Goal: Entertainment & Leisure: Browse casually

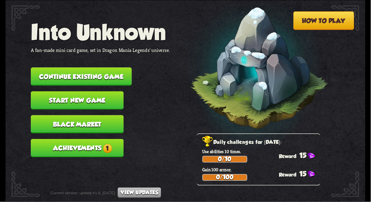
click at [80, 139] on button "Achievements 1" at bounding box center [77, 148] width 93 height 18
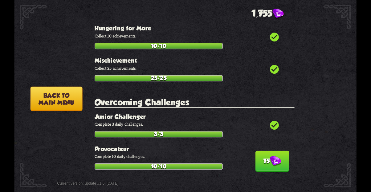
scroll to position [1564, 0]
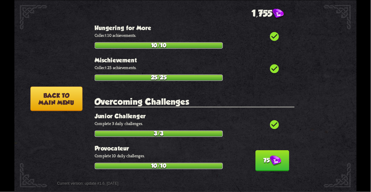
click at [270, 156] on img at bounding box center [275, 161] width 11 height 11
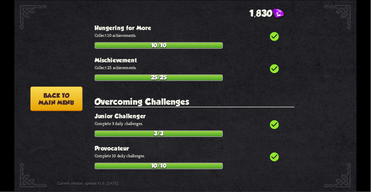
click at [61, 100] on button "Back to main menu" at bounding box center [56, 98] width 52 height 25
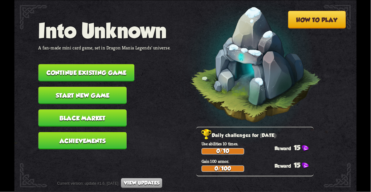
click at [60, 72] on button "Continue existing game" at bounding box center [86, 72] width 96 height 17
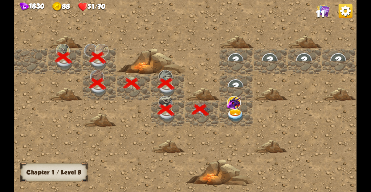
click at [347, 8] on img at bounding box center [345, 11] width 14 height 14
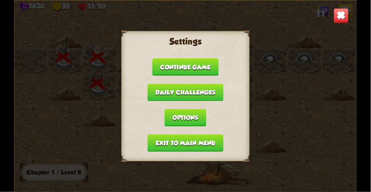
click at [183, 144] on button "Exit to main menu" at bounding box center [185, 143] width 76 height 17
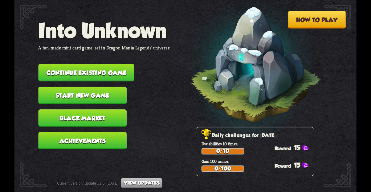
click at [66, 88] on button "Start new game" at bounding box center [82, 95] width 88 height 17
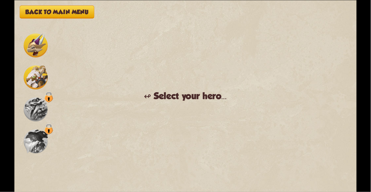
click at [34, 76] on img at bounding box center [36, 78] width 24 height 24
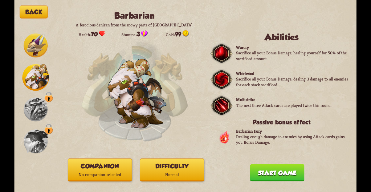
click at [59, 6] on div "Back Barbarian A ferocious denizen from the snowy parts of Northern Dragolandia…" at bounding box center [185, 96] width 342 height 192
click at [44, 12] on button "Back" at bounding box center [34, 11] width 28 height 13
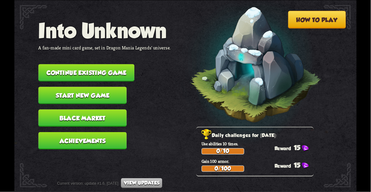
click at [78, 111] on button "Black Market" at bounding box center [82, 118] width 88 height 17
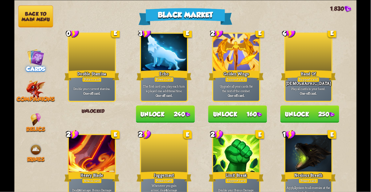
scroll to position [476, 0]
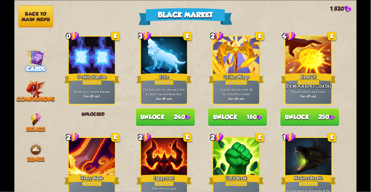
click at [176, 120] on button "Unlock 240" at bounding box center [165, 116] width 59 height 17
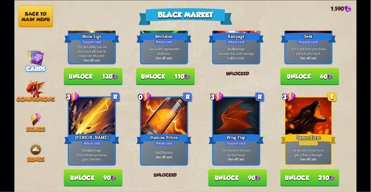
scroll to position [291, 0]
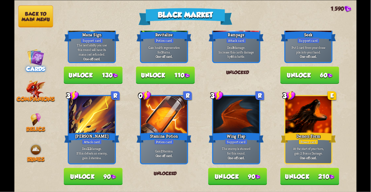
click at [326, 175] on button "Unlock 210" at bounding box center [309, 176] width 59 height 17
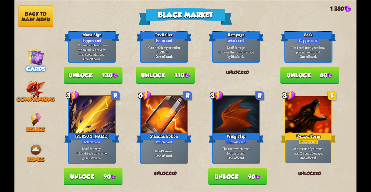
click at [109, 175] on button "Unlock 90" at bounding box center [93, 176] width 59 height 17
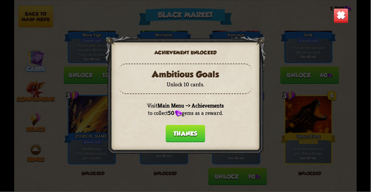
click at [187, 131] on button "Thanks" at bounding box center [185, 133] width 39 height 17
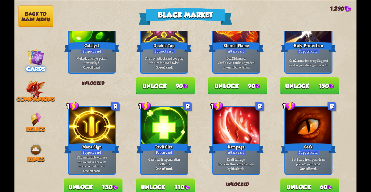
scroll to position [161, 0]
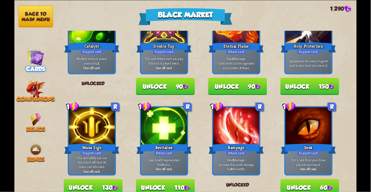
click at [173, 67] on div "One-off card." at bounding box center [164, 68] width 44 height 5
click at [166, 83] on button "Unlock 90" at bounding box center [165, 86] width 59 height 17
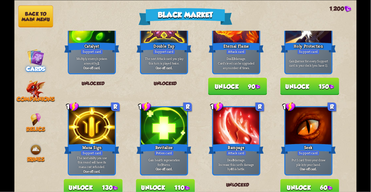
click at [28, 90] on img at bounding box center [36, 89] width 20 height 19
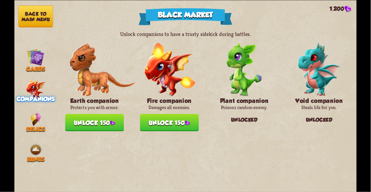
click at [26, 116] on div "Relics" at bounding box center [35, 122] width 43 height 19
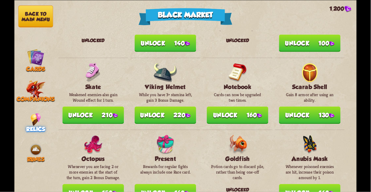
scroll to position [333, 0]
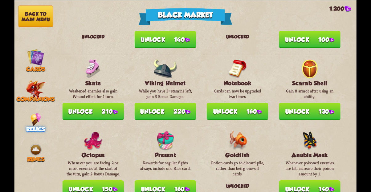
click at [325, 181] on button "Unlock 140" at bounding box center [310, 189] width 62 height 17
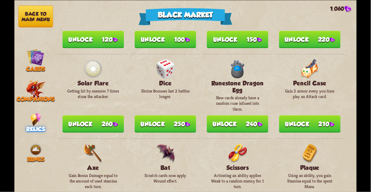
scroll to position [595, 0]
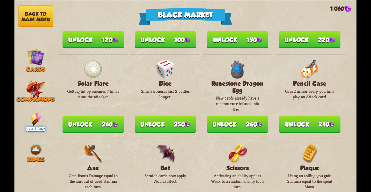
click at [258, 123] on img at bounding box center [259, 125] width 5 height 5
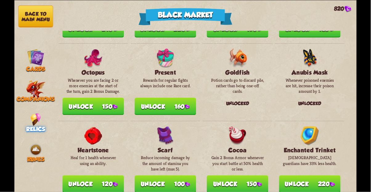
scroll to position [428, 0]
click at [107, 98] on button "Unlock 150" at bounding box center [93, 106] width 62 height 17
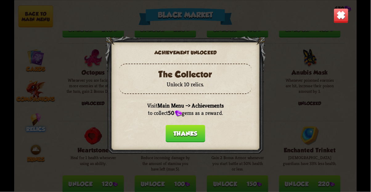
click at [180, 137] on button "Thanks" at bounding box center [185, 133] width 39 height 17
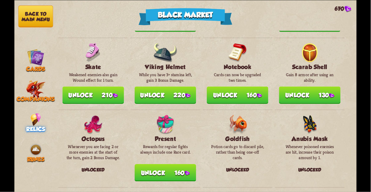
scroll to position [347, 0]
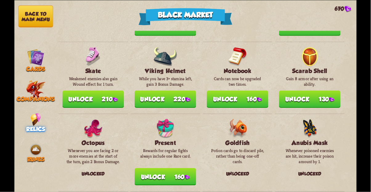
click at [252, 91] on button "Unlock 160" at bounding box center [238, 99] width 62 height 17
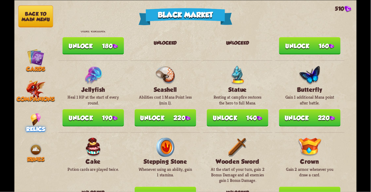
scroll to position [152, 0]
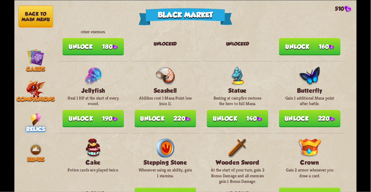
click at [28, 147] on div "Runes" at bounding box center [35, 152] width 43 height 19
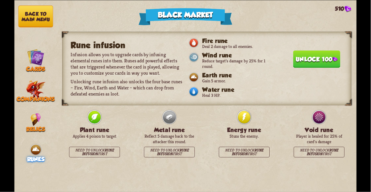
click at [311, 52] on button "Unlock 100" at bounding box center [316, 58] width 47 height 17
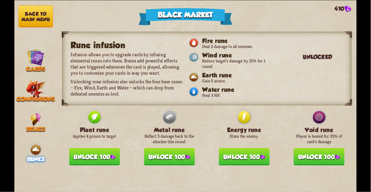
click at [235, 154] on button "Unlock 100" at bounding box center [244, 156] width 51 height 17
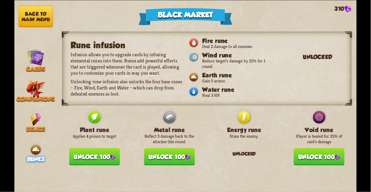
click at [86, 149] on button "Unlock 100" at bounding box center [94, 156] width 51 height 17
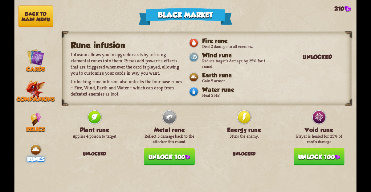
click at [162, 148] on button "Unlock 100" at bounding box center [169, 156] width 51 height 17
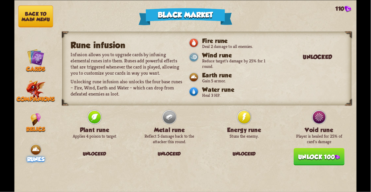
click at [345, 152] on div "Rune infusion Infusion allows you to upgrade cards by infusing elemental runes …" at bounding box center [206, 112] width 299 height 162
click at [314, 157] on button "Unlock 100" at bounding box center [319, 156] width 51 height 17
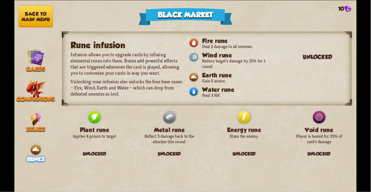
click at [252, 147] on div "Unlocked" at bounding box center [244, 153] width 51 height 13
click at [230, 151] on div "Unlocked" at bounding box center [244, 153] width 51 height 13
click at [35, 7] on button "Back to main menu" at bounding box center [35, 16] width 35 height 22
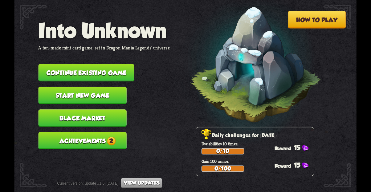
click at [80, 133] on button "Achievements 2" at bounding box center [82, 140] width 88 height 17
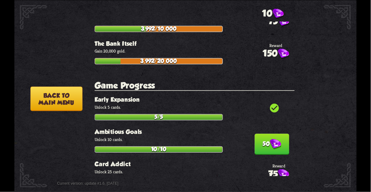
click at [261, 134] on button "50" at bounding box center [271, 144] width 34 height 21
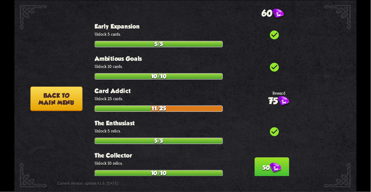
scroll to position [1276, 0]
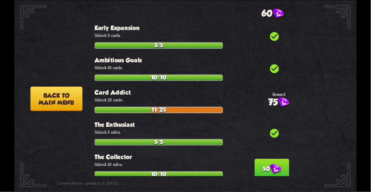
click at [264, 159] on button "50" at bounding box center [271, 169] width 34 height 21
click at [54, 95] on button "Back to main menu" at bounding box center [56, 98] width 52 height 25
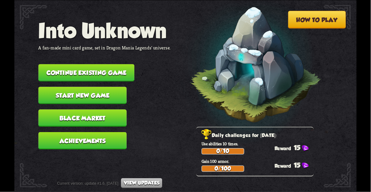
click at [60, 87] on button "Start new game" at bounding box center [82, 95] width 88 height 17
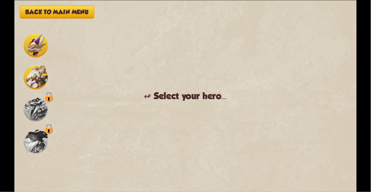
click at [28, 70] on img at bounding box center [36, 78] width 24 height 24
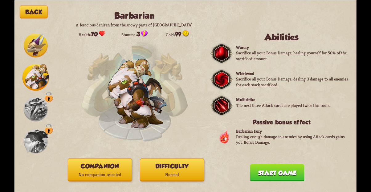
click at [100, 167] on button "Companion No companion selected" at bounding box center [100, 170] width 64 height 23
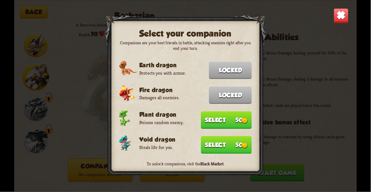
click at [233, 119] on button "Select 50" at bounding box center [226, 120] width 51 height 18
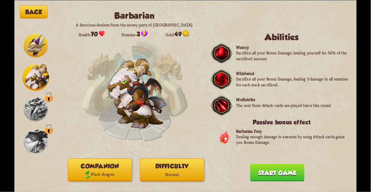
click at [187, 164] on button "Difficulty Normal" at bounding box center [172, 170] width 64 height 23
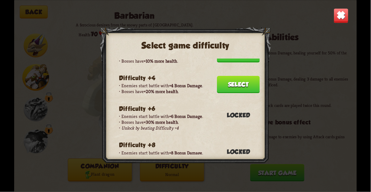
scroll to position [44, 0]
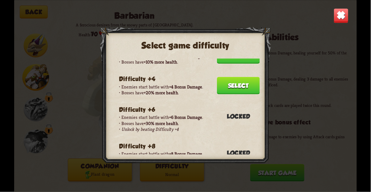
click at [250, 77] on button "Select" at bounding box center [238, 85] width 43 height 17
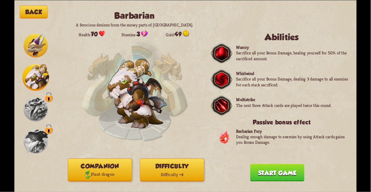
click at [291, 172] on button "Start game" at bounding box center [277, 172] width 54 height 17
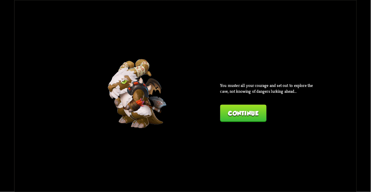
click at [246, 110] on button "Continue" at bounding box center [243, 113] width 46 height 17
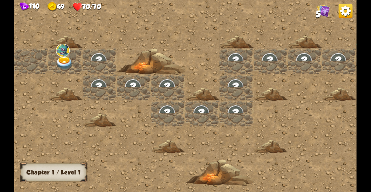
click at [62, 54] on img at bounding box center [63, 50] width 14 height 13
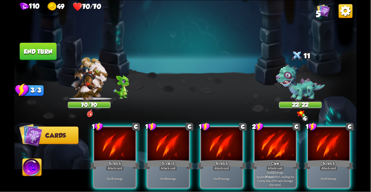
click at [275, 166] on div "Attack card" at bounding box center [275, 168] width 18 height 5
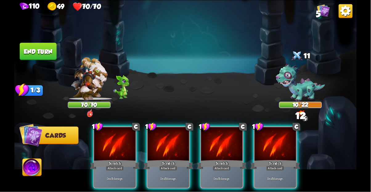
click at [165, 159] on div "Scratch" at bounding box center [168, 164] width 50 height 11
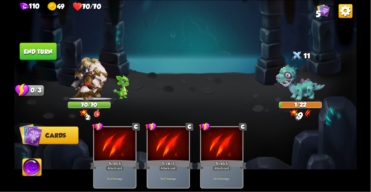
click at [32, 51] on button "End turn" at bounding box center [38, 51] width 37 height 17
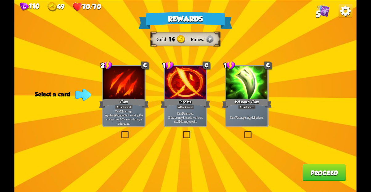
click at [251, 113] on div "Deal 7 damage. Apply 3 poison." at bounding box center [246, 117] width 41 height 18
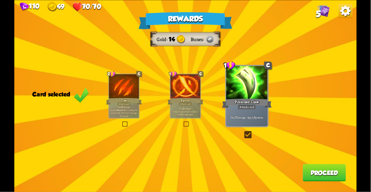
click at [325, 172] on button "Proceed" at bounding box center [324, 172] width 43 height 17
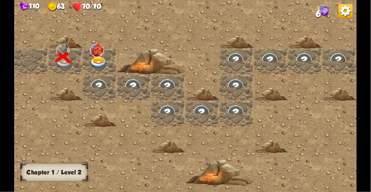
click at [97, 67] on img at bounding box center [98, 63] width 17 height 13
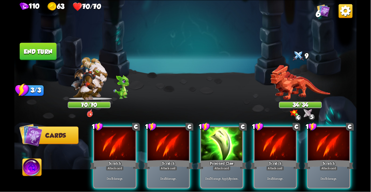
click at [218, 159] on div "Poisoned Claw" at bounding box center [222, 164] width 50 height 11
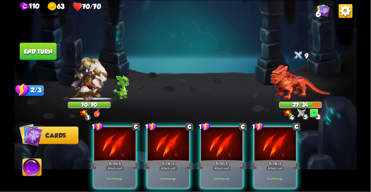
click at [276, 159] on div "Scratch" at bounding box center [275, 164] width 50 height 11
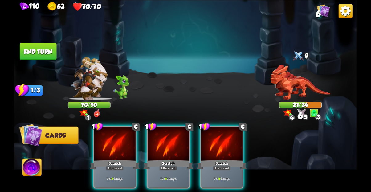
click at [211, 162] on div "Scratch" at bounding box center [222, 164] width 50 height 11
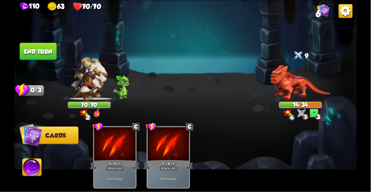
click at [38, 47] on button "End turn" at bounding box center [38, 51] width 37 height 17
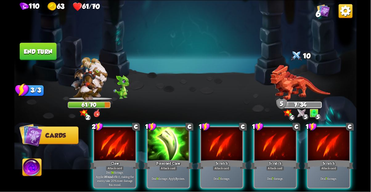
click at [112, 159] on div "Claw" at bounding box center [115, 164] width 50 height 11
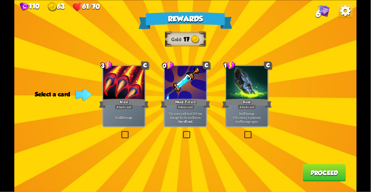
click at [243, 123] on p "Deal 7 damage. If the enemy is poisoned, deal 7 damage again." at bounding box center [246, 117] width 39 height 12
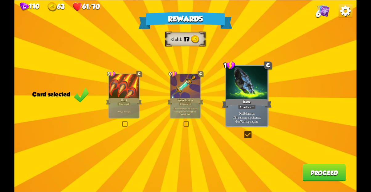
click at [320, 171] on button "Proceed" at bounding box center [324, 172] width 43 height 17
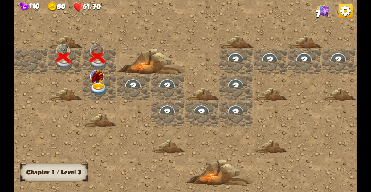
click at [102, 93] on img at bounding box center [98, 89] width 17 height 13
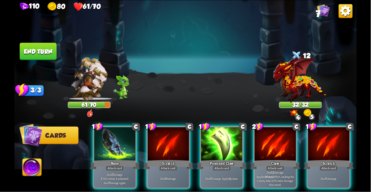
click at [109, 159] on div "Bane" at bounding box center [115, 164] width 50 height 11
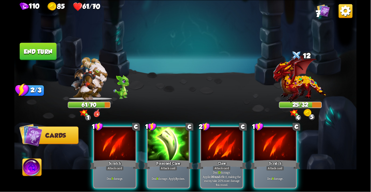
click at [227, 146] on div at bounding box center [221, 144] width 41 height 35
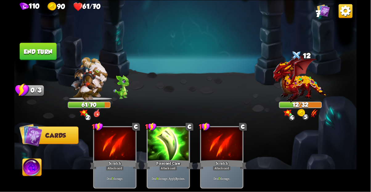
click at [37, 160] on img at bounding box center [31, 168] width 19 height 19
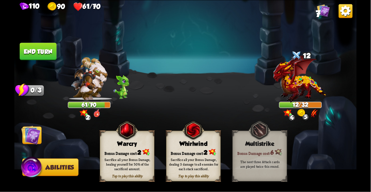
click at [28, 171] on img at bounding box center [32, 168] width 23 height 23
click at [199, 161] on div "Sacrifice all your Bonus Damage, dealing 3 damage to all enemies for each stack…" at bounding box center [193, 165] width 49 height 14
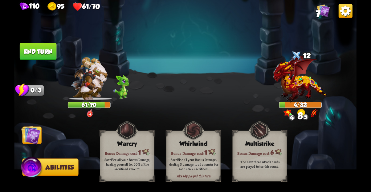
click at [55, 46] on button "End turn" at bounding box center [38, 51] width 37 height 17
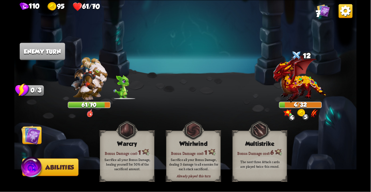
click at [35, 137] on img at bounding box center [30, 135] width 19 height 19
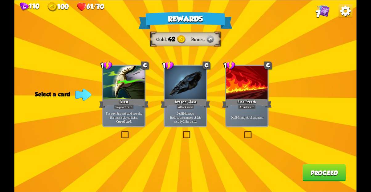
click at [192, 120] on p "Deal 12 damage. Reduce the damage of this card by 2 this battle." at bounding box center [185, 117] width 39 height 12
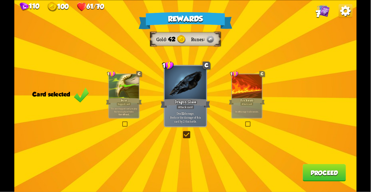
click at [321, 176] on button "Proceed" at bounding box center [324, 172] width 43 height 17
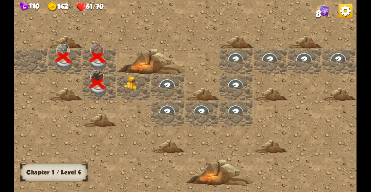
click at [116, 77] on div at bounding box center [100, 87] width 34 height 26
click at [135, 93] on div at bounding box center [134, 87] width 34 height 26
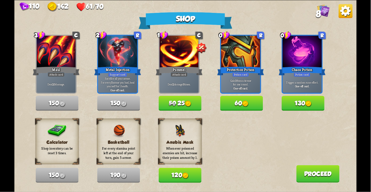
click at [175, 176] on button "120" at bounding box center [180, 175] width 43 height 15
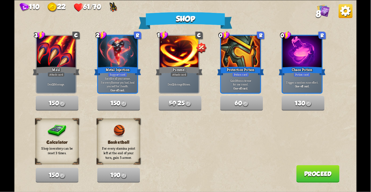
click at [316, 172] on button "Proceed" at bounding box center [317, 173] width 43 height 17
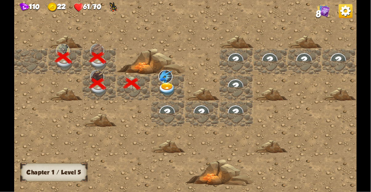
click at [155, 88] on div at bounding box center [168, 87] width 34 height 26
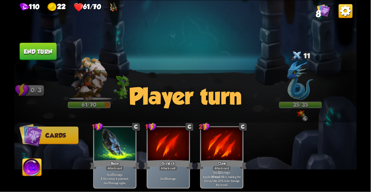
click at [118, 7] on img at bounding box center [113, 7] width 9 height 11
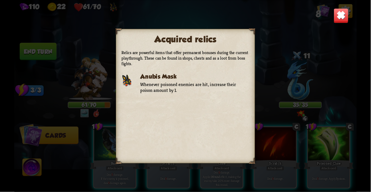
click at [344, 16] on img at bounding box center [340, 15] width 15 height 15
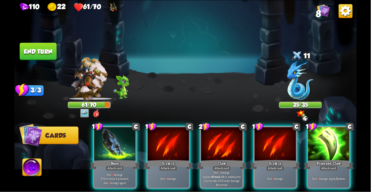
click at [343, 143] on div at bounding box center [328, 144] width 41 height 35
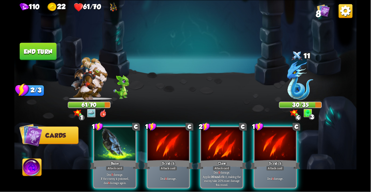
click at [121, 166] on div "Attack card" at bounding box center [115, 168] width 18 height 5
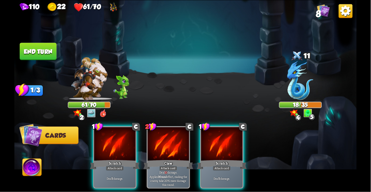
click at [233, 159] on div "Scratch" at bounding box center [222, 164] width 50 height 11
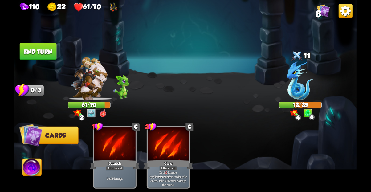
click at [36, 173] on img at bounding box center [31, 168] width 19 height 19
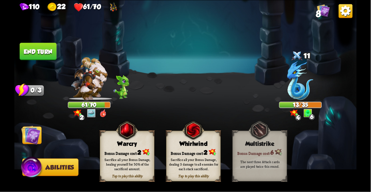
click at [207, 155] on div "Sacrifice all your Bonus Damage, dealing 3 damage to all enemies for each stack…" at bounding box center [193, 164] width 54 height 21
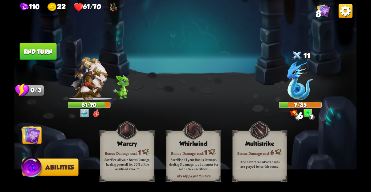
click at [37, 139] on img at bounding box center [30, 135] width 19 height 19
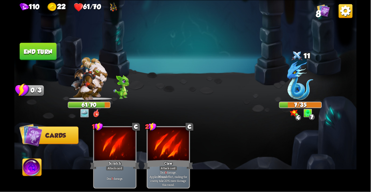
click at [38, 53] on button "End turn" at bounding box center [38, 51] width 37 height 17
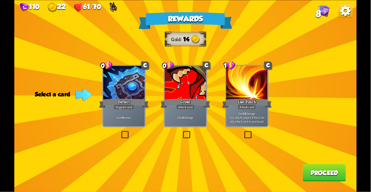
click at [205, 120] on div "Deal 4 damage." at bounding box center [185, 117] width 41 height 18
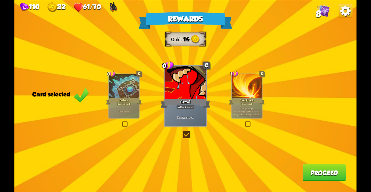
click at [322, 178] on button "Proceed" at bounding box center [324, 172] width 43 height 17
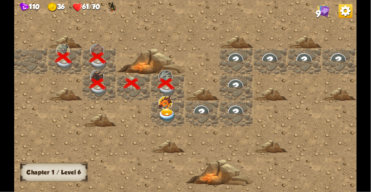
click at [162, 113] on img at bounding box center [167, 115] width 17 height 13
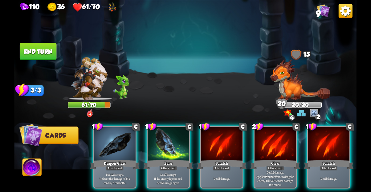
click at [280, 171] on p "Deal 12 damage. Applies Wound effect, making the enemy take 20% more damage thi…" at bounding box center [274, 179] width 39 height 16
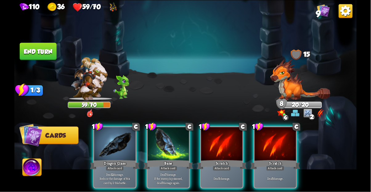
click at [118, 166] on div "Attack card" at bounding box center [115, 168] width 18 height 5
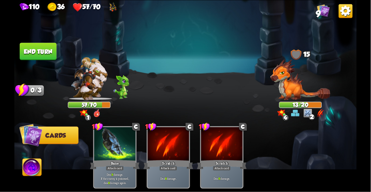
click at [36, 175] on img at bounding box center [31, 168] width 19 height 19
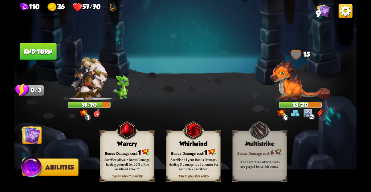
click at [194, 153] on div "Bonus Damage cost: 1" at bounding box center [193, 153] width 54 height 8
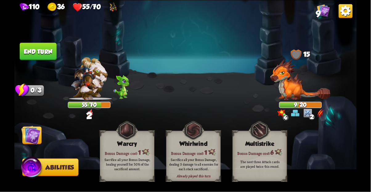
click at [30, 140] on img at bounding box center [30, 135] width 19 height 19
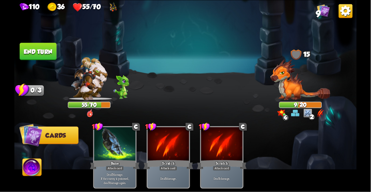
click at [30, 48] on button "End turn" at bounding box center [38, 51] width 37 height 17
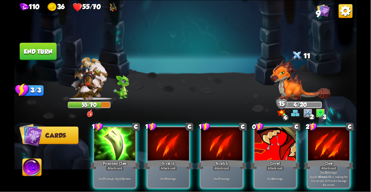
click at [325, 159] on div "Claw" at bounding box center [329, 164] width 50 height 11
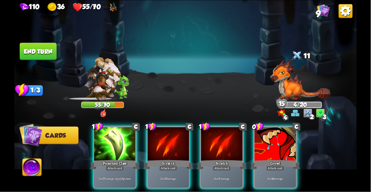
click at [102, 159] on div "Poisoned Claw" at bounding box center [115, 164] width 50 height 11
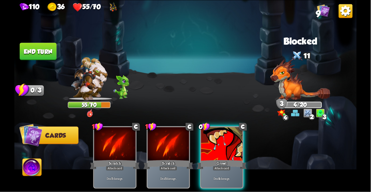
click at [224, 145] on div at bounding box center [221, 144] width 41 height 35
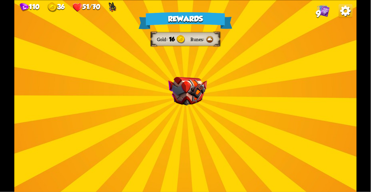
click at [192, 123] on div "Rewards Gold 16 Runes Select a card 1 C Pummel Attack card Deal 2 damage 3 time…" at bounding box center [185, 96] width 342 height 192
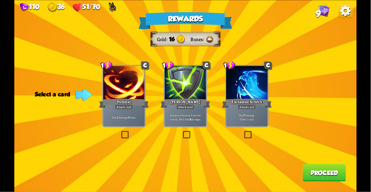
click at [136, 135] on div "Rewards Gold 16 Runes Select a card 1 C Pummel Attack card Deal 2 damage 3 time…" at bounding box center [185, 96] width 342 height 192
click at [128, 127] on div "1 C Pummel Attack card Deal 2 damage 3 times." at bounding box center [123, 96] width 43 height 62
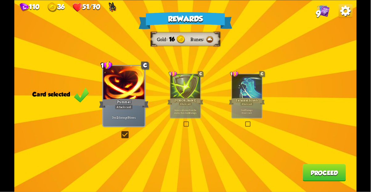
click at [325, 169] on button "Proceed" at bounding box center [324, 172] width 43 height 17
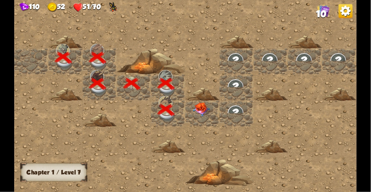
click at [199, 111] on img at bounding box center [201, 110] width 17 height 14
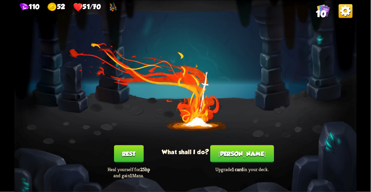
click at [246, 160] on button "[PERSON_NAME]" at bounding box center [241, 153] width 63 height 17
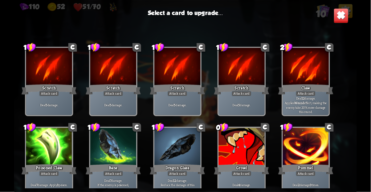
scroll to position [9, 0]
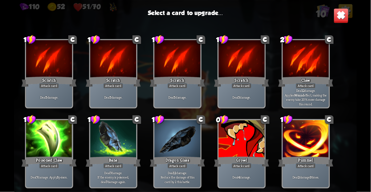
click at [294, 156] on div "Pummel" at bounding box center [305, 162] width 55 height 12
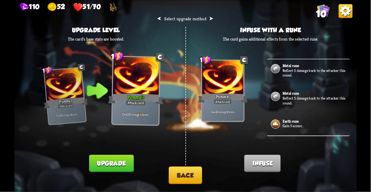
click at [110, 161] on button "Upgrade" at bounding box center [111, 163] width 45 height 17
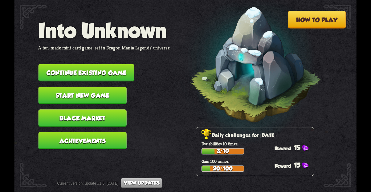
click at [65, 69] on button "Continue existing game" at bounding box center [86, 72] width 96 height 17
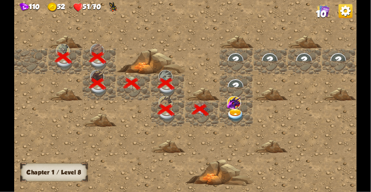
click at [240, 115] on img at bounding box center [235, 115] width 17 height 13
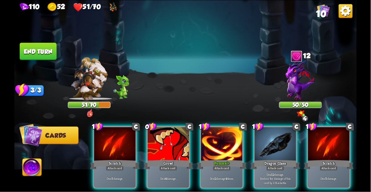
click at [215, 159] on div "Pummel +" at bounding box center [222, 164] width 50 height 11
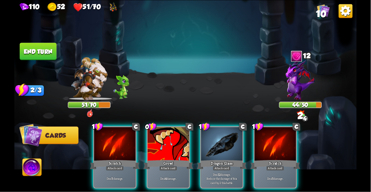
click at [223, 173] on p "Deal 12 damage. Reduce the damage of this card by 2 this battle." at bounding box center [221, 179] width 39 height 12
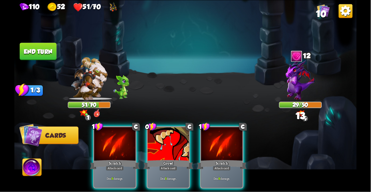
click at [181, 162] on div "Growl" at bounding box center [168, 164] width 50 height 11
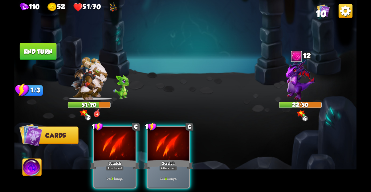
click at [160, 166] on div "Attack card" at bounding box center [168, 168] width 18 height 5
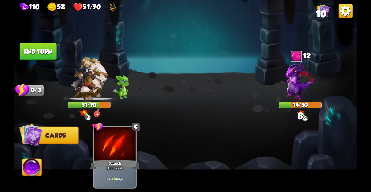
click at [41, 161] on img at bounding box center [31, 168] width 19 height 19
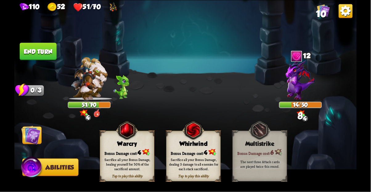
click at [206, 148] on div "Tap to play this ability Whirlwind Bonus Damage cost: 4 Sacrifice all your Bonu…" at bounding box center [193, 156] width 54 height 51
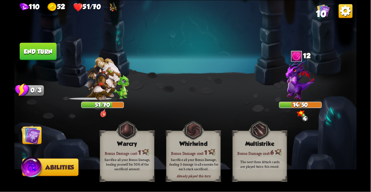
click at [33, 132] on img at bounding box center [30, 135] width 19 height 19
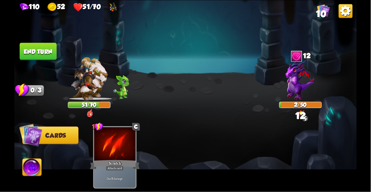
click at [34, 44] on button "End turn" at bounding box center [38, 51] width 37 height 17
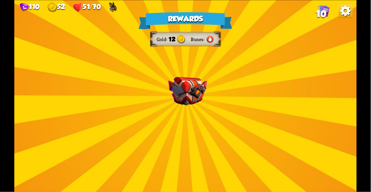
click at [216, 117] on div "Rewards Gold 12 Runes Select a card 1 C Burst Support card The next Support car…" at bounding box center [185, 96] width 342 height 192
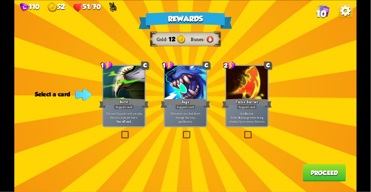
click at [132, 127] on div "1 C Burst Support card The next Support card you play this turn is played twice…" at bounding box center [123, 96] width 43 height 62
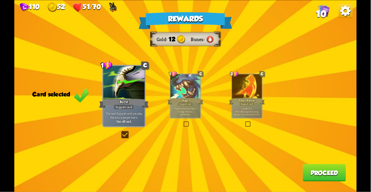
click at [322, 171] on button "Proceed" at bounding box center [324, 172] width 43 height 17
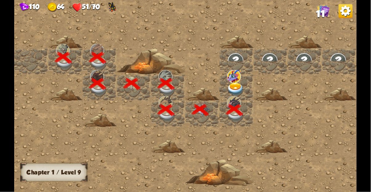
click at [234, 88] on img at bounding box center [235, 89] width 17 height 13
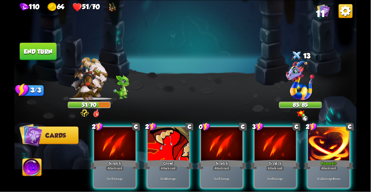
click at [226, 159] on div "Scratch" at bounding box center [222, 164] width 50 height 11
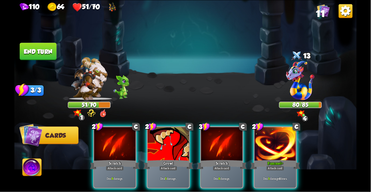
click at [274, 170] on div "Deal 3 damage 4 times." at bounding box center [274, 179] width 41 height 18
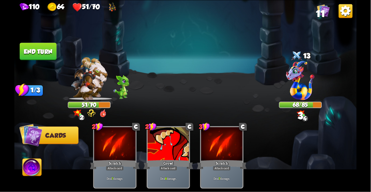
click at [29, 172] on img at bounding box center [31, 168] width 19 height 19
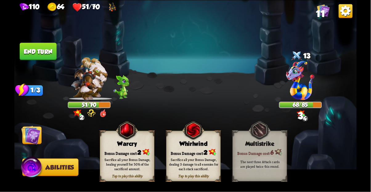
click at [203, 166] on div "Sacrifice all your Bonus Damage, dealing 3 damage to all enemies for each stack…" at bounding box center [193, 165] width 49 height 14
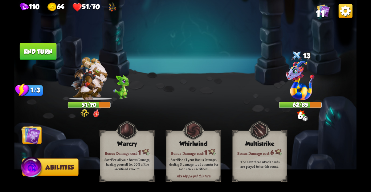
click at [41, 138] on span "Cards" at bounding box center [32, 135] width 21 height 7
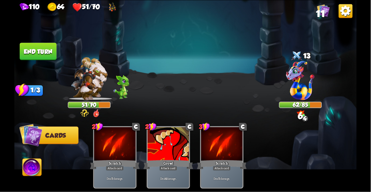
click at [50, 62] on img at bounding box center [185, 96] width 342 height 192
click at [36, 58] on button "End turn" at bounding box center [38, 51] width 37 height 17
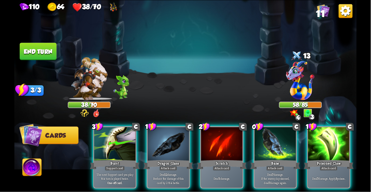
click at [271, 159] on div "Bane" at bounding box center [275, 164] width 50 height 11
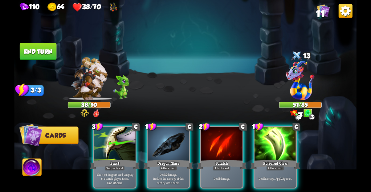
click at [272, 149] on div at bounding box center [274, 144] width 41 height 35
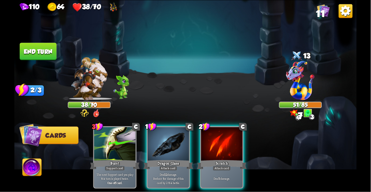
click at [169, 159] on div "Dragon Glass" at bounding box center [168, 164] width 50 height 11
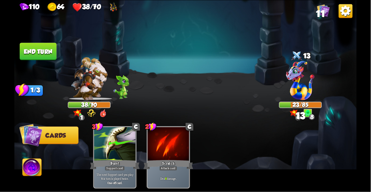
click at [31, 178] on img at bounding box center [31, 168] width 19 height 19
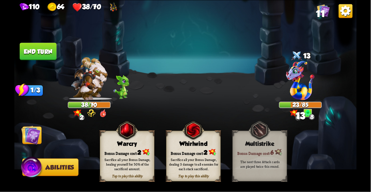
click at [194, 157] on div "Sacrifice all your Bonus Damage, dealing 3 damage to all enemies for each stack…" at bounding box center [193, 164] width 54 height 21
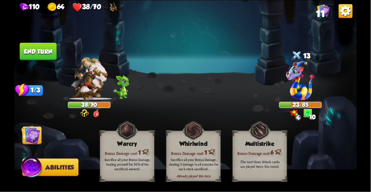
click at [32, 136] on img at bounding box center [30, 135] width 19 height 19
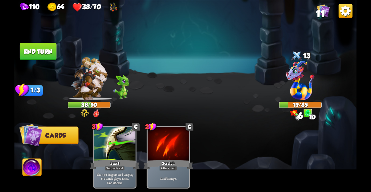
click at [43, 49] on button "End turn" at bounding box center [38, 51] width 37 height 17
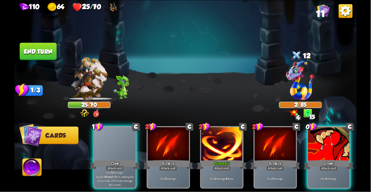
click at [118, 148] on div at bounding box center [114, 144] width 41 height 35
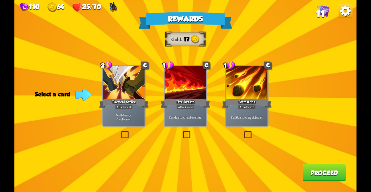
click at [129, 112] on div "Deal 7 damage. Gain 8 armor." at bounding box center [123, 117] width 41 height 18
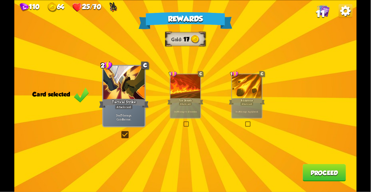
click at [325, 177] on button "Proceed" at bounding box center [324, 172] width 43 height 17
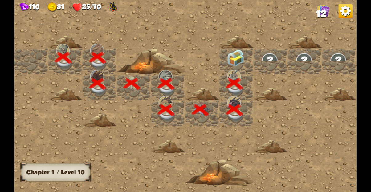
click at [234, 61] on img at bounding box center [235, 58] width 17 height 17
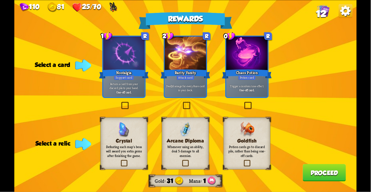
click at [120, 103] on label at bounding box center [120, 103] width 0 height 0
click at [0, 0] on input "checkbox" at bounding box center [0, 0] width 0 height 0
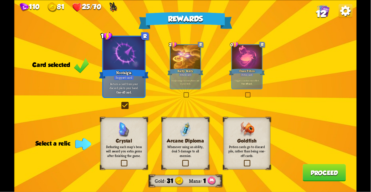
click at [243, 161] on label at bounding box center [243, 161] width 0 height 0
click at [0, 0] on input "checkbox" at bounding box center [0, 0] width 0 height 0
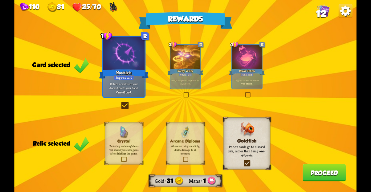
click at [341, 172] on button "Proceed" at bounding box center [324, 172] width 43 height 17
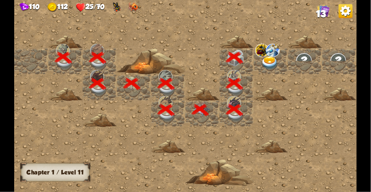
scroll to position [0, 118]
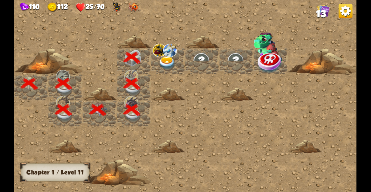
click at [167, 54] on img at bounding box center [170, 50] width 14 height 13
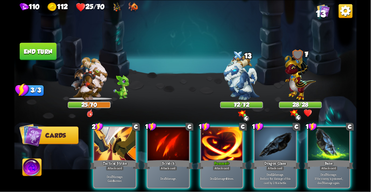
click at [222, 159] on div "Pummel +" at bounding box center [222, 164] width 50 height 11
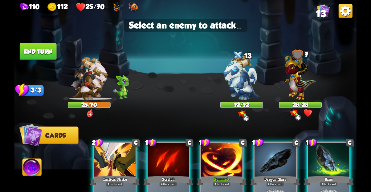
click at [251, 74] on img at bounding box center [241, 77] width 36 height 45
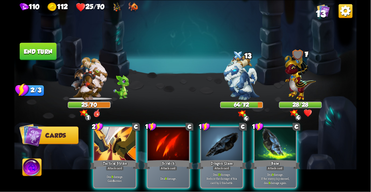
click at [111, 166] on div "Attack card" at bounding box center [115, 168] width 18 height 5
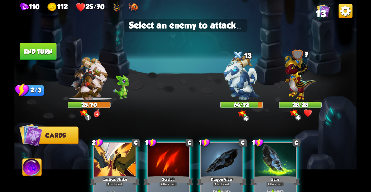
click at [237, 77] on img at bounding box center [241, 77] width 36 height 45
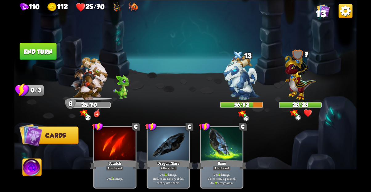
click at [18, 166] on img at bounding box center [185, 96] width 342 height 192
click at [26, 160] on img at bounding box center [31, 168] width 19 height 19
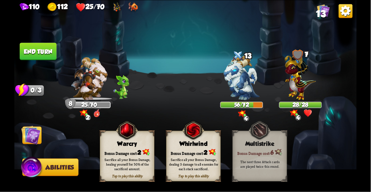
click at [28, 167] on img at bounding box center [32, 168] width 23 height 23
click at [29, 145] on img at bounding box center [30, 135] width 19 height 19
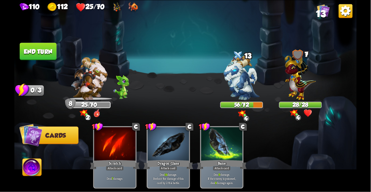
click at [32, 44] on button "End turn" at bounding box center [38, 51] width 37 height 17
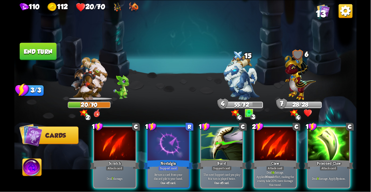
click at [277, 171] on p "Deal 14 damage. Applies Wound effect, making the enemy take 20% more damage thi…" at bounding box center [274, 179] width 39 height 16
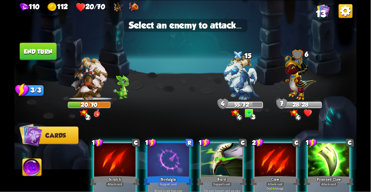
click at [240, 83] on img at bounding box center [241, 77] width 36 height 45
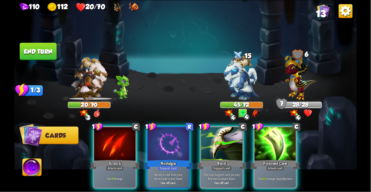
click at [264, 170] on div "Deal 10 damage. Apply 3 poison." at bounding box center [274, 179] width 41 height 18
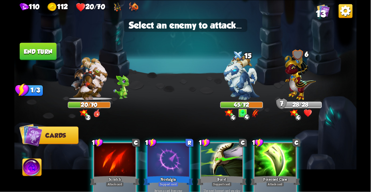
click at [284, 163] on div at bounding box center [274, 160] width 41 height 35
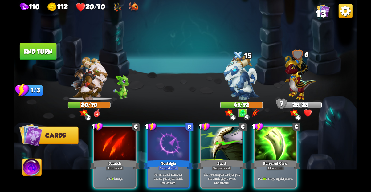
click at [167, 138] on div at bounding box center [167, 144] width 41 height 35
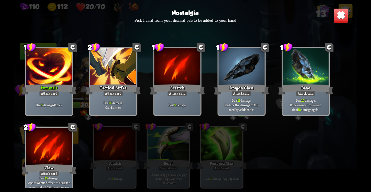
click at [111, 88] on div "Tactical Strike" at bounding box center [113, 89] width 55 height 12
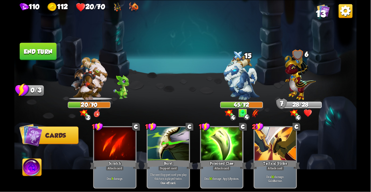
click at [29, 169] on img at bounding box center [31, 168] width 19 height 19
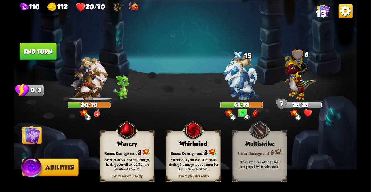
click at [199, 163] on div "Sacrifice all your Bonus Damage, dealing 3 damage to all enemies for each stack…" at bounding box center [193, 165] width 49 height 14
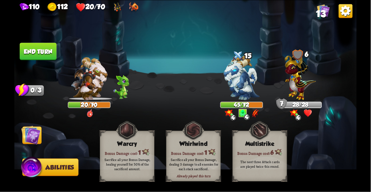
click at [30, 135] on img at bounding box center [30, 135] width 19 height 19
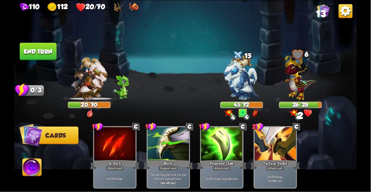
click at [40, 54] on button "End turn" at bounding box center [38, 51] width 37 height 17
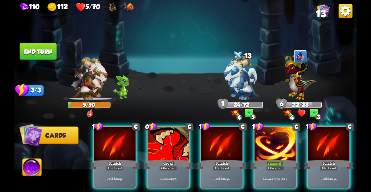
click at [155, 159] on div "Growl" at bounding box center [168, 164] width 50 height 11
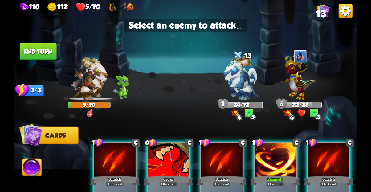
click at [237, 83] on img at bounding box center [241, 77] width 36 height 45
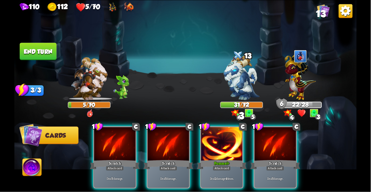
click at [219, 166] on div "Attack card" at bounding box center [222, 168] width 18 height 5
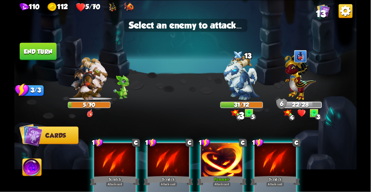
click at [238, 78] on img at bounding box center [241, 77] width 36 height 45
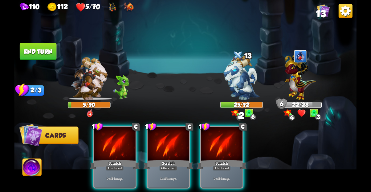
click at [230, 170] on div "Deal 5 damage." at bounding box center [221, 179] width 41 height 18
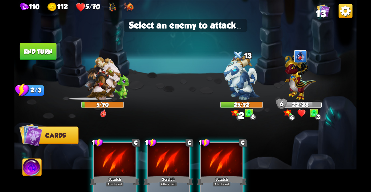
click at [241, 79] on img at bounding box center [241, 77] width 36 height 45
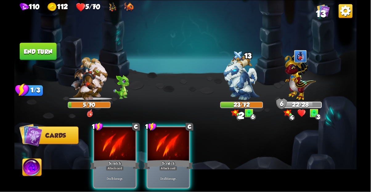
click at [159, 166] on div "Attack card" at bounding box center [168, 168] width 18 height 5
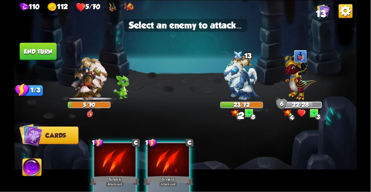
click at [251, 75] on img at bounding box center [241, 77] width 36 height 45
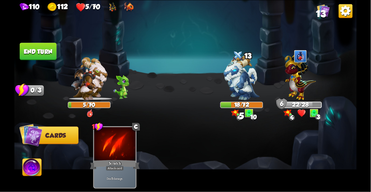
click at [32, 169] on img at bounding box center [31, 168] width 19 height 19
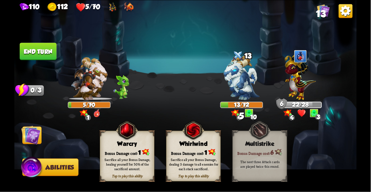
click at [199, 163] on div "Sacrifice all your Bonus Damage, dealing 3 damage to all enemies for each stack…" at bounding box center [193, 165] width 49 height 14
click at [32, 139] on img at bounding box center [30, 135] width 19 height 19
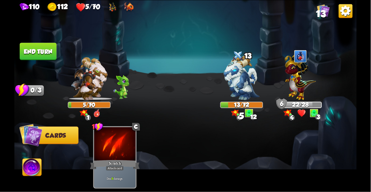
click at [34, 167] on img at bounding box center [31, 168] width 19 height 19
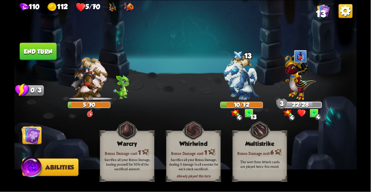
click at [36, 52] on button "End turn" at bounding box center [38, 51] width 37 height 17
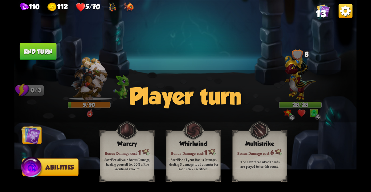
click at [30, 137] on img at bounding box center [30, 135] width 19 height 19
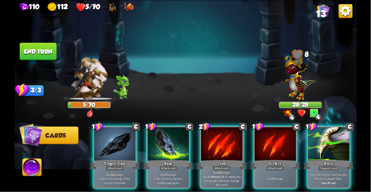
click at [230, 171] on p "Deal 12 damage. Applies Wound effect, making the enemy take 20% more damage thi…" at bounding box center [221, 179] width 39 height 16
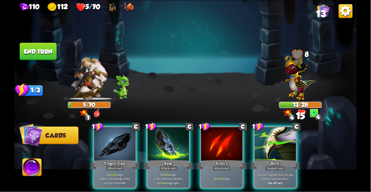
click at [170, 159] on div "Bane" at bounding box center [168, 164] width 50 height 11
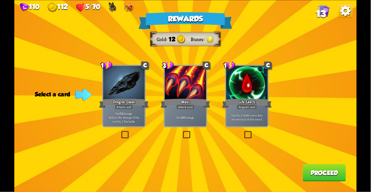
click at [249, 112] on div "Heal for 1 health every time the enemy is hit this round." at bounding box center [246, 117] width 41 height 18
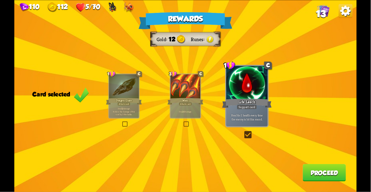
click at [330, 176] on button "Proceed" at bounding box center [324, 172] width 43 height 17
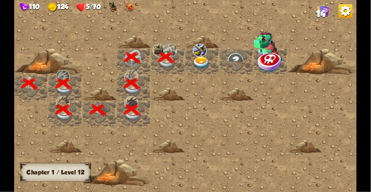
click at [203, 55] on img at bounding box center [200, 50] width 14 height 13
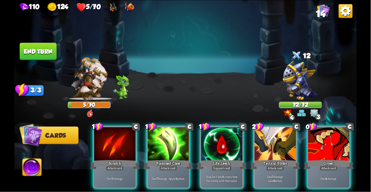
click at [323, 159] on div "Growl" at bounding box center [329, 164] width 50 height 11
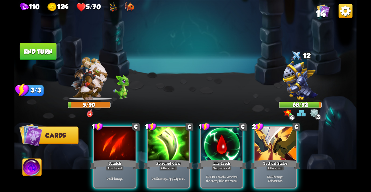
click at [225, 159] on div "Life Leech" at bounding box center [222, 164] width 50 height 11
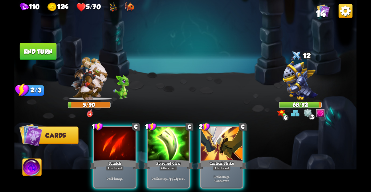
click at [230, 170] on div "Deal 7 damage. Gain 8 armor." at bounding box center [221, 179] width 41 height 18
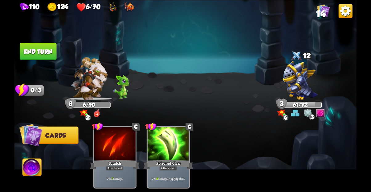
click at [34, 51] on button "End turn" at bounding box center [38, 51] width 37 height 17
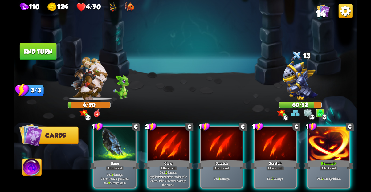
click at [167, 159] on div "Claw" at bounding box center [168, 164] width 50 height 11
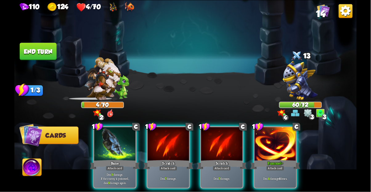
click at [109, 159] on div "Bane" at bounding box center [115, 164] width 50 height 11
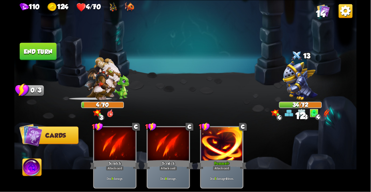
click at [18, 178] on img at bounding box center [185, 96] width 342 height 192
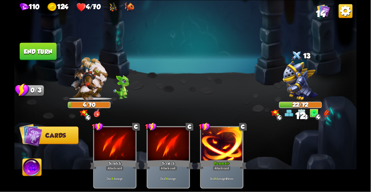
click at [27, 167] on img at bounding box center [31, 168] width 19 height 19
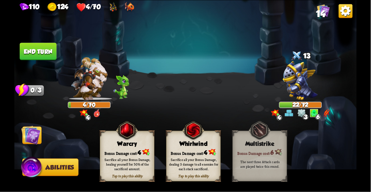
click at [202, 154] on div "Sacrifice all your Bonus Damage, dealing 3 damage to all enemies for each stack…" at bounding box center [193, 164] width 54 height 21
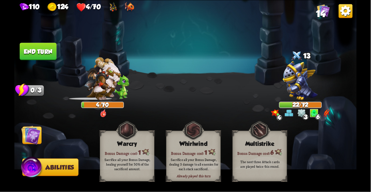
click at [25, 135] on img at bounding box center [30, 135] width 19 height 19
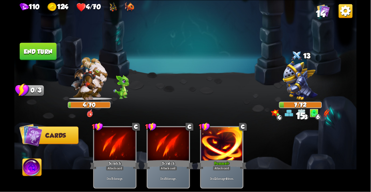
click at [50, 39] on img at bounding box center [185, 96] width 342 height 192
click at [46, 54] on button "End turn" at bounding box center [38, 51] width 37 height 17
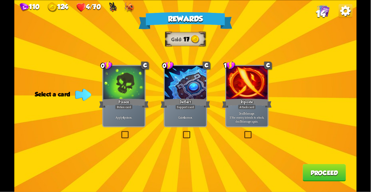
click at [130, 118] on p "Apply 4 poison." at bounding box center [123, 117] width 39 height 4
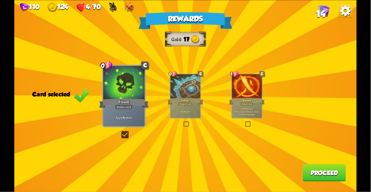
click at [334, 167] on button "Proceed" at bounding box center [324, 172] width 43 height 17
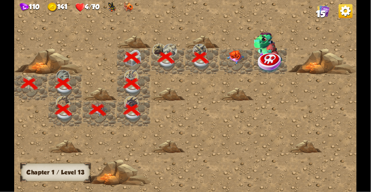
click at [234, 57] on img at bounding box center [235, 57] width 17 height 14
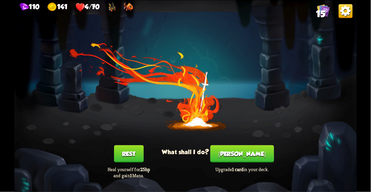
click at [127, 157] on button "Rest" at bounding box center [129, 153] width 30 height 17
